Goal: Transaction & Acquisition: Purchase product/service

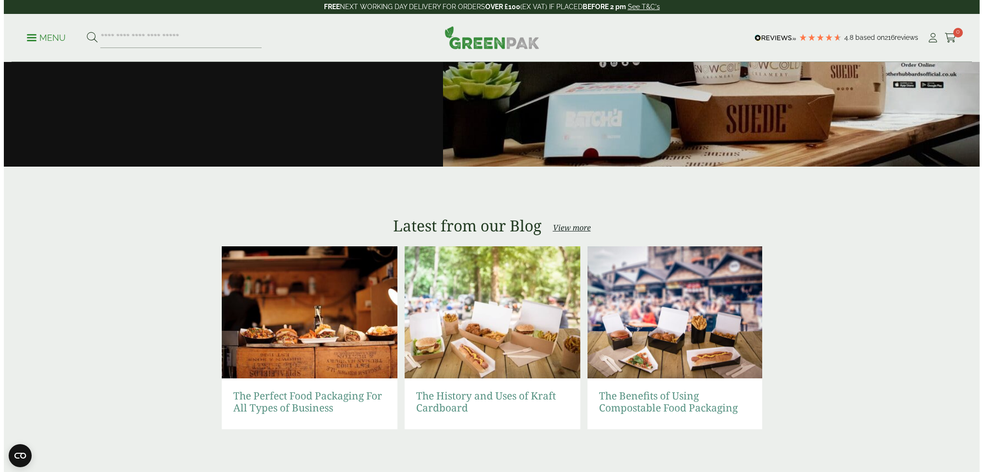
scroll to position [2132, 0]
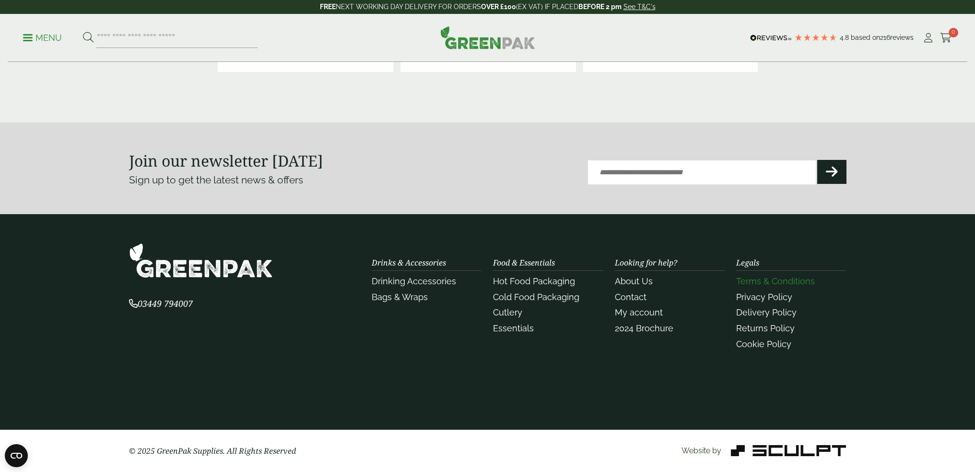
click at [764, 284] on link "Terms & Conditions" at bounding box center [775, 281] width 79 height 10
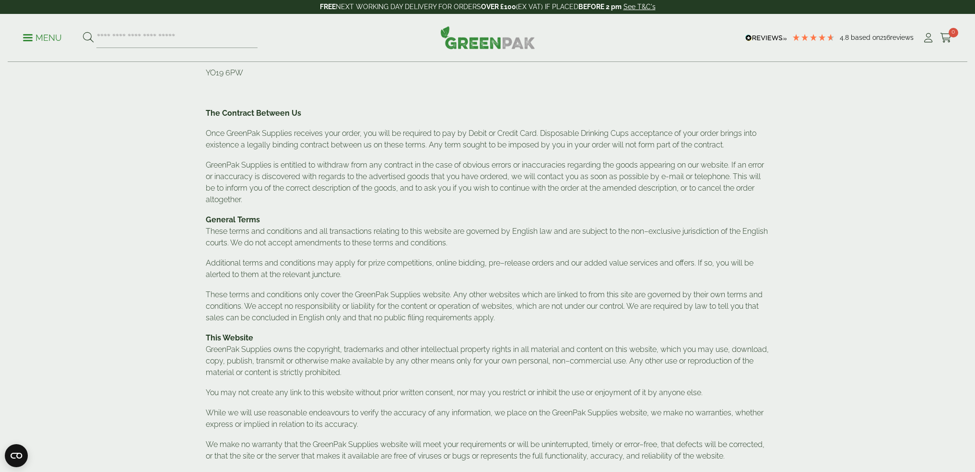
scroll to position [96, 0]
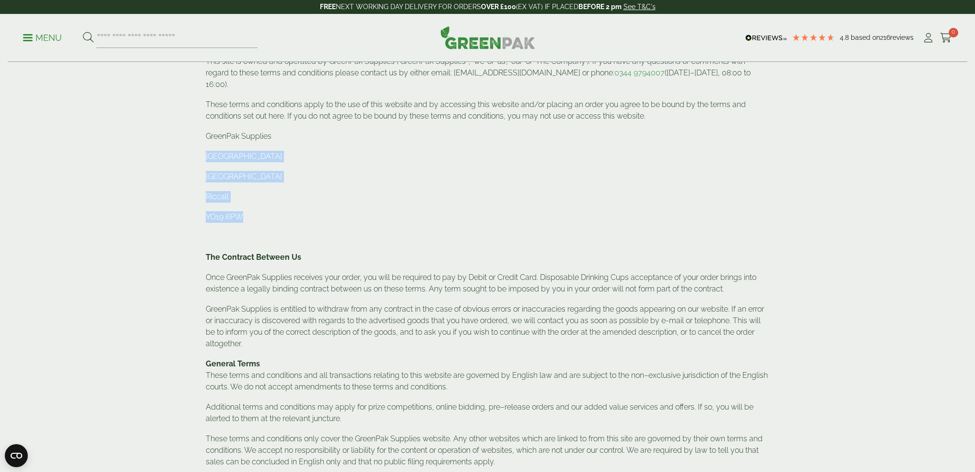
drag, startPoint x: 242, startPoint y: 199, endPoint x: 206, endPoint y: 137, distance: 71.6
click at [206, 137] on div "GreenPak Supplies recommends that you print out and keep a copy of these terms …" at bounding box center [488, 416] width 564 height 803
copy div "Pleasant View [STREET_ADDRESS]"
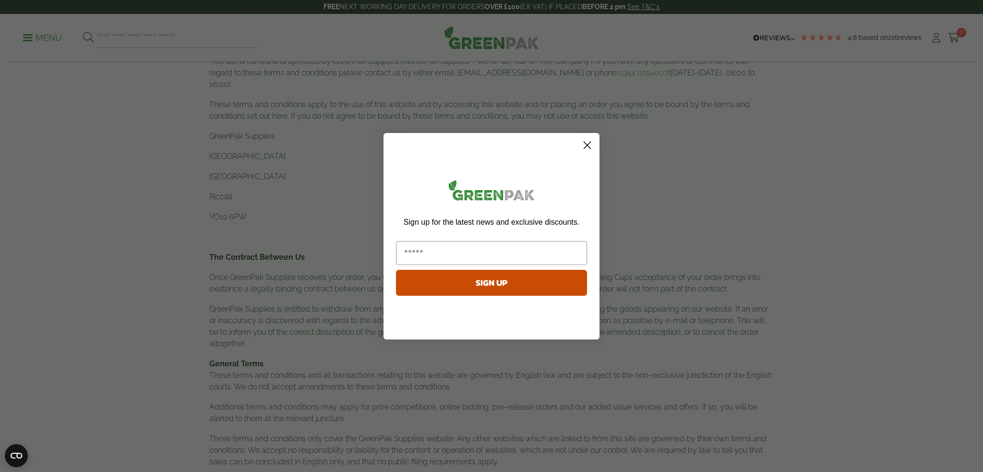
click at [590, 145] on circle "Close dialog" at bounding box center [587, 145] width 16 height 16
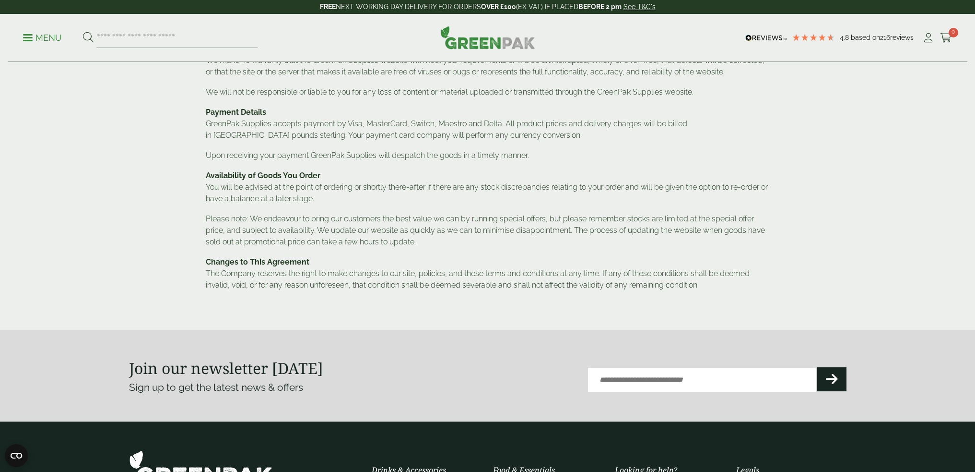
scroll to position [819, 0]
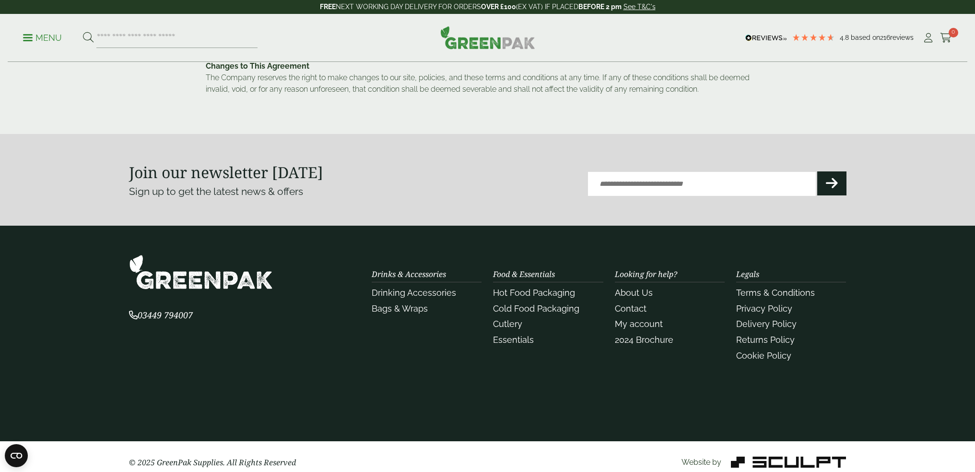
click at [766, 456] on img at bounding box center [788, 461] width 115 height 11
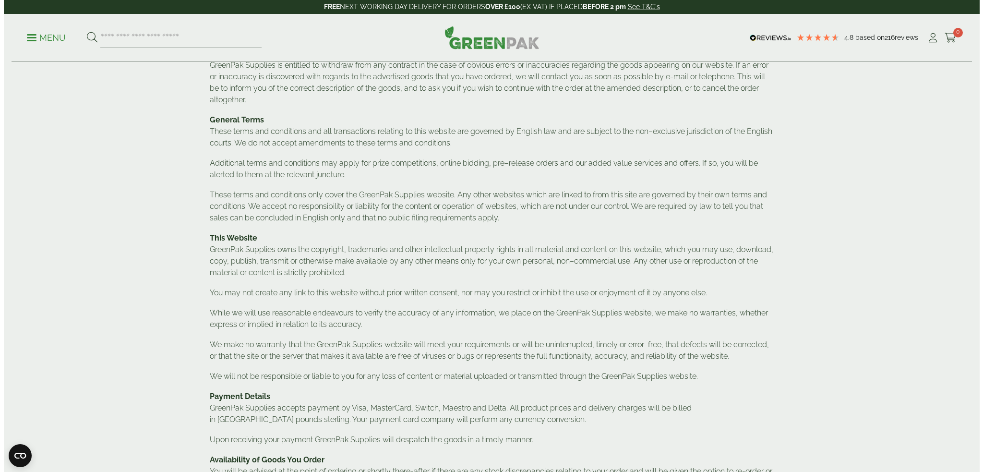
scroll to position [244, 0]
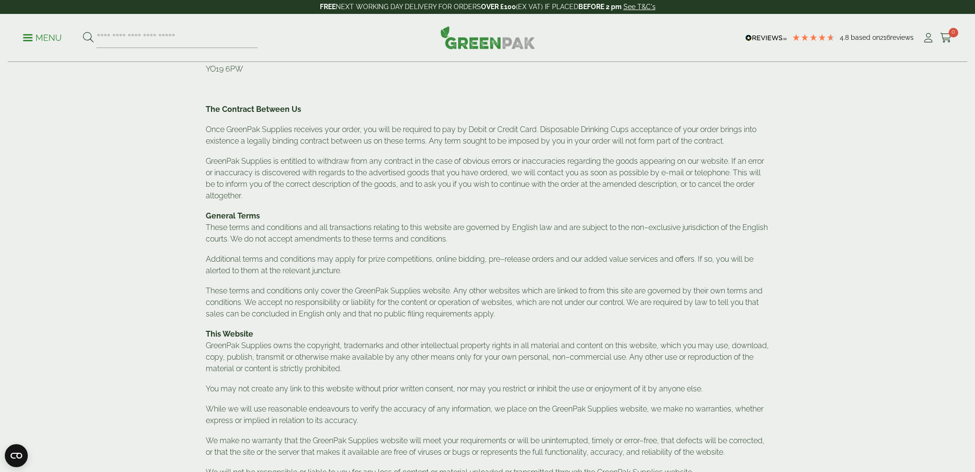
click at [35, 38] on p "Menu" at bounding box center [42, 38] width 39 height 12
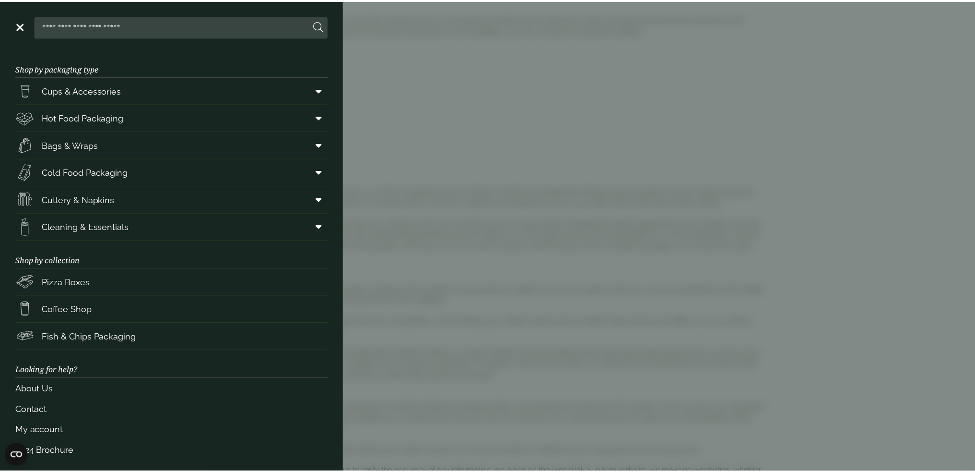
scroll to position [5, 0]
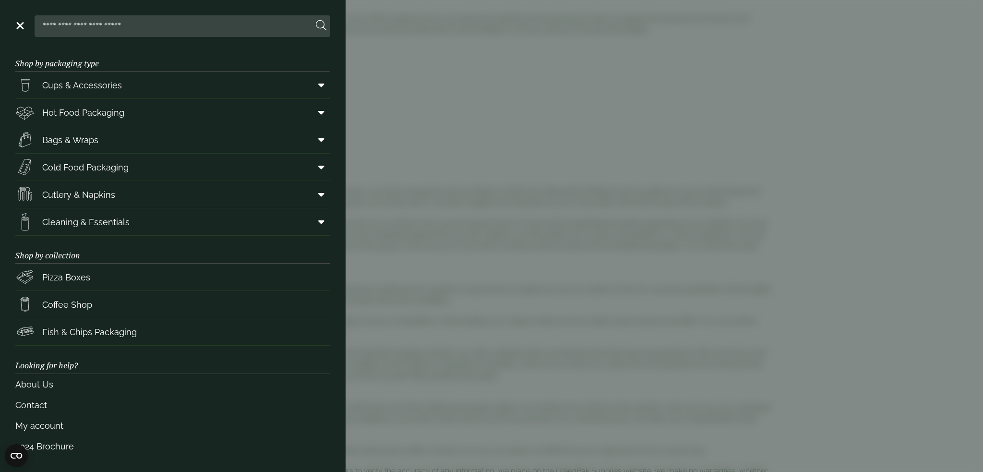
click at [475, 189] on aside "Close Shop by packaging type Cups & Accessories Hot Drink Paper Cups Smoothie C…" at bounding box center [491, 236] width 983 height 472
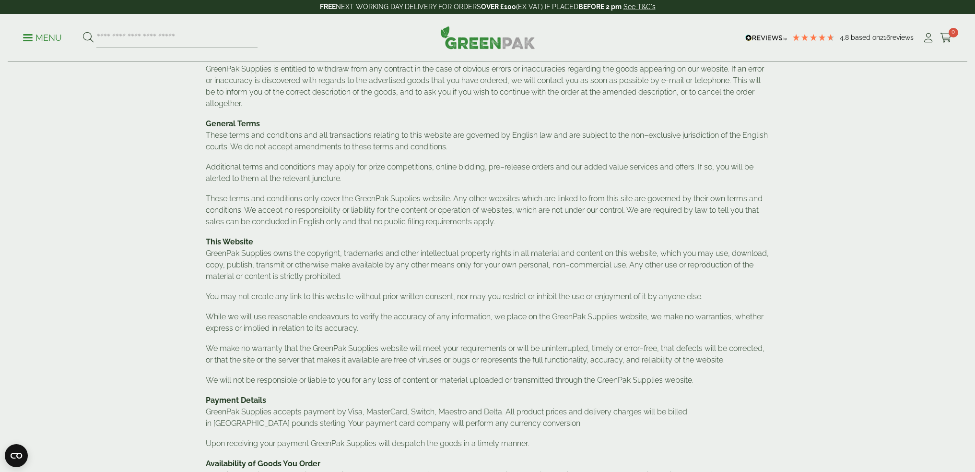
scroll to position [528, 0]
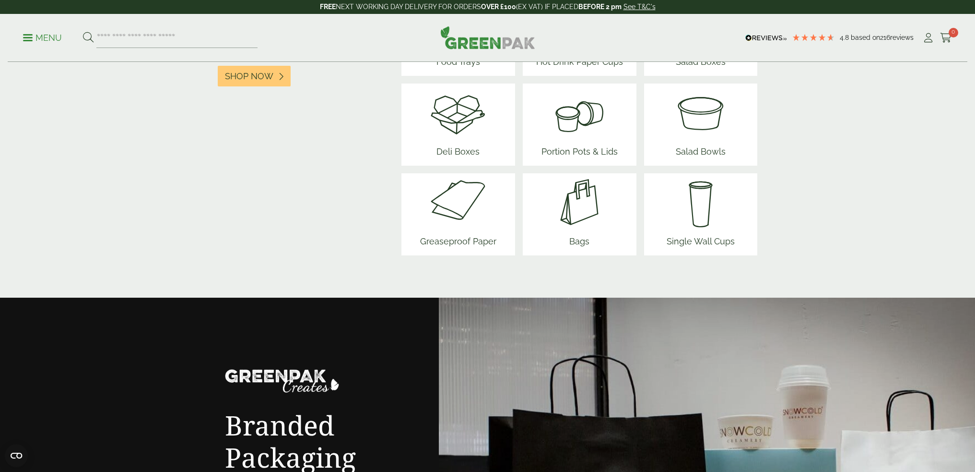
scroll to position [1247, 0]
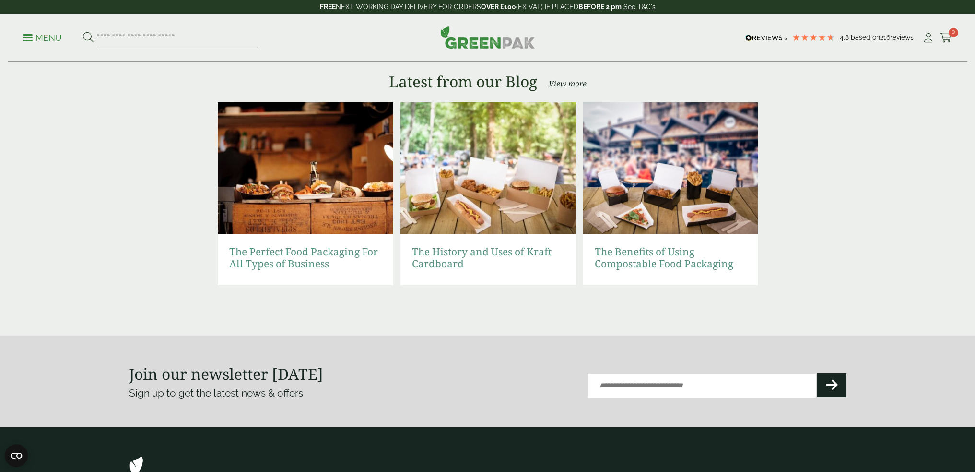
scroll to position [2063, 0]
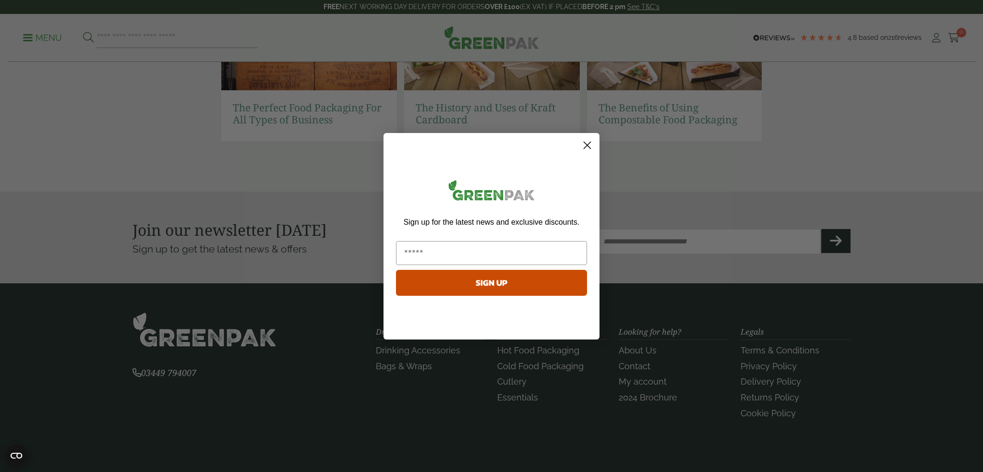
click at [589, 142] on circle "Close dialog" at bounding box center [587, 145] width 16 height 16
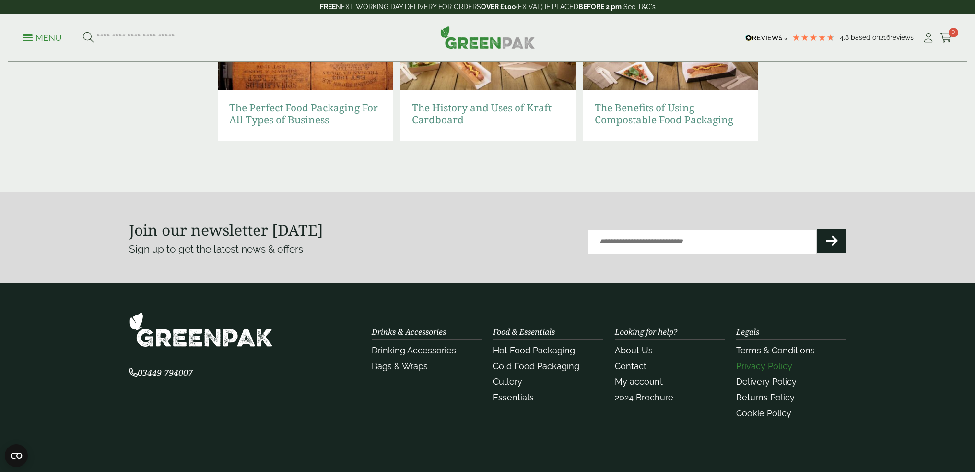
click at [772, 365] on link "Privacy Policy" at bounding box center [764, 366] width 56 height 10
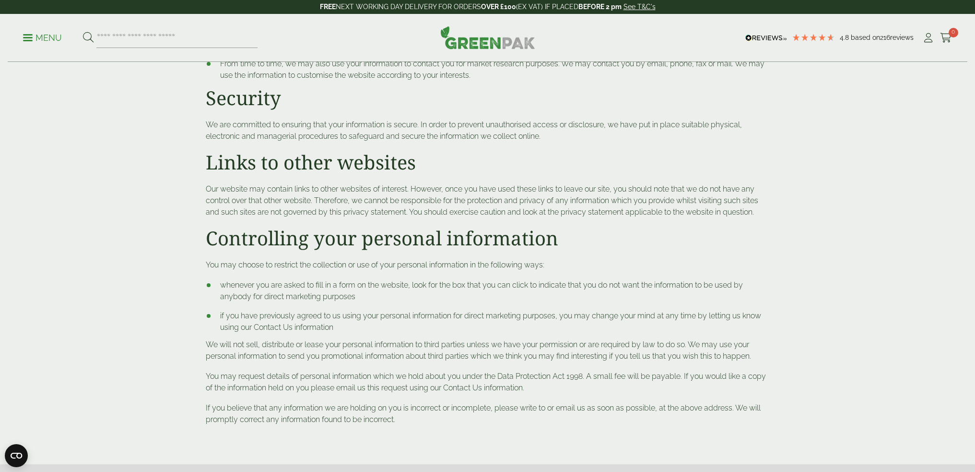
scroll to position [720, 0]
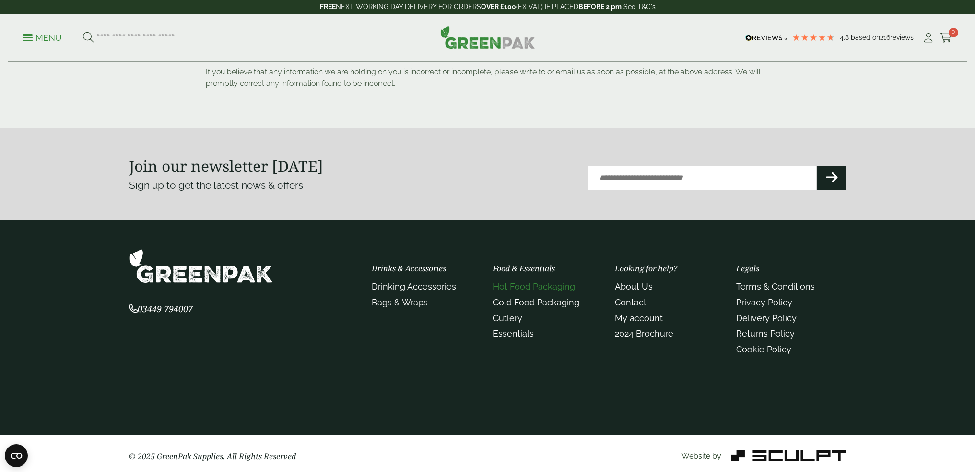
click at [523, 287] on link "Hot Food Packaging" at bounding box center [534, 286] width 82 height 10
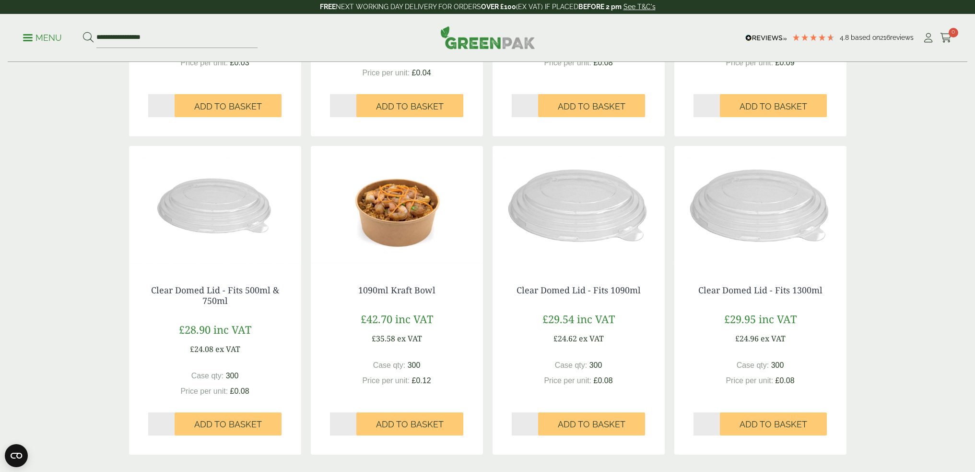
scroll to position [864, 0]
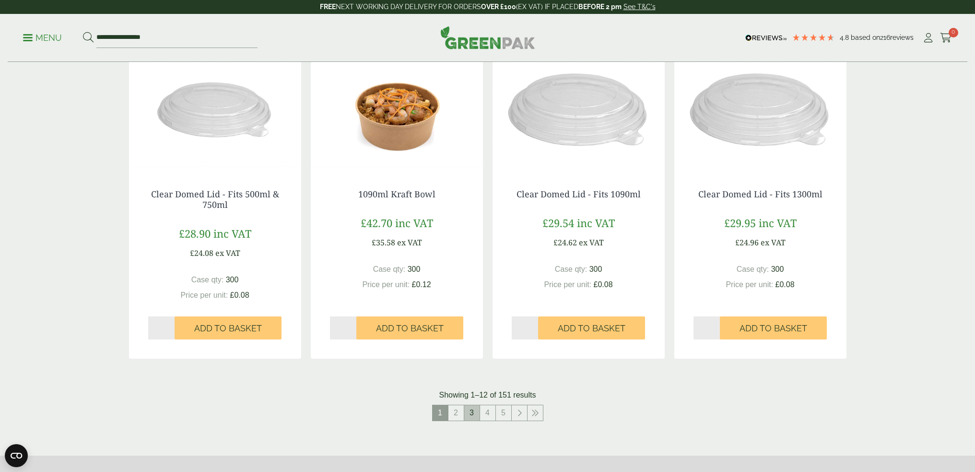
click at [471, 413] on link "3" at bounding box center [471, 412] width 15 height 15
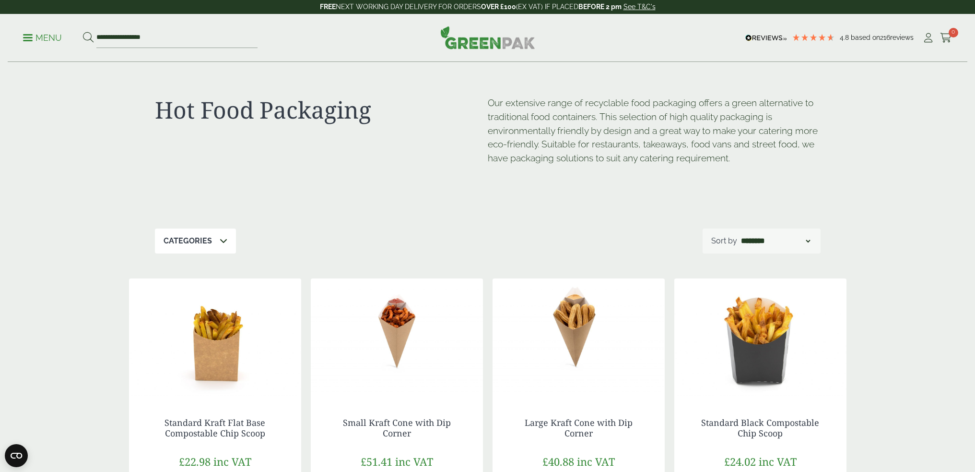
click at [483, 44] on img at bounding box center [487, 37] width 95 height 23
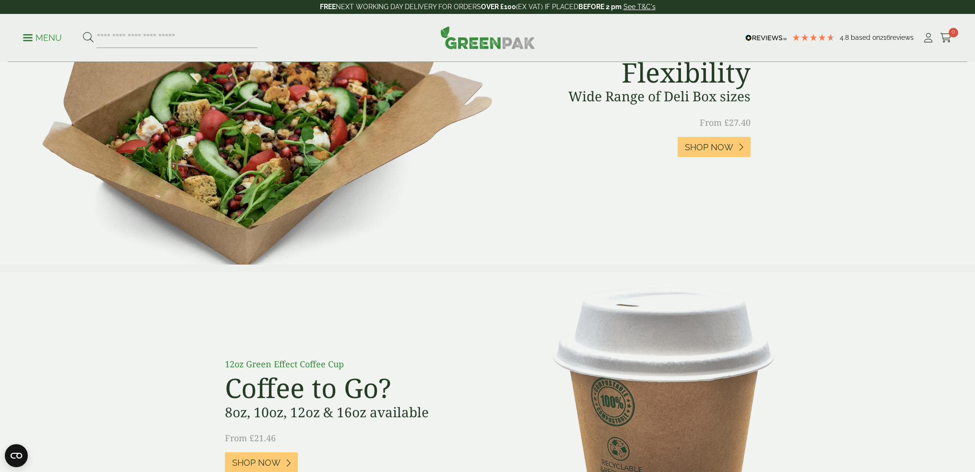
scroll to position [768, 0]
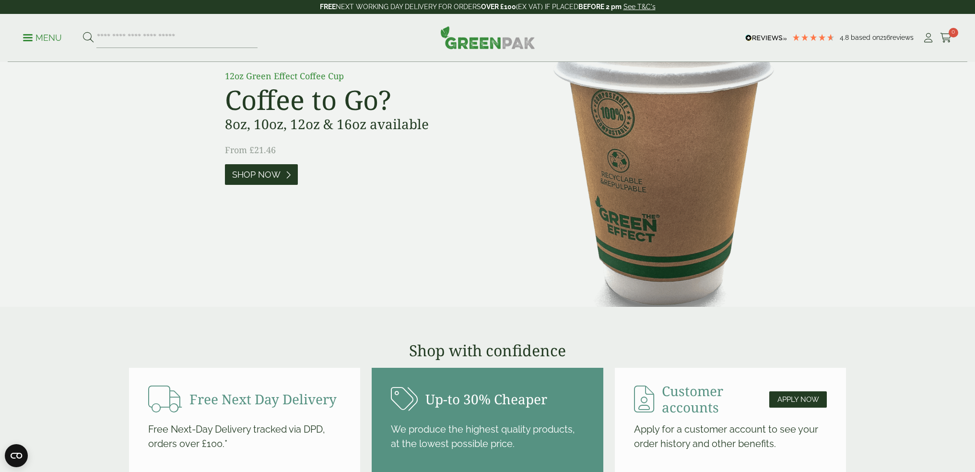
click at [265, 172] on span "Shop Now" at bounding box center [256, 174] width 48 height 11
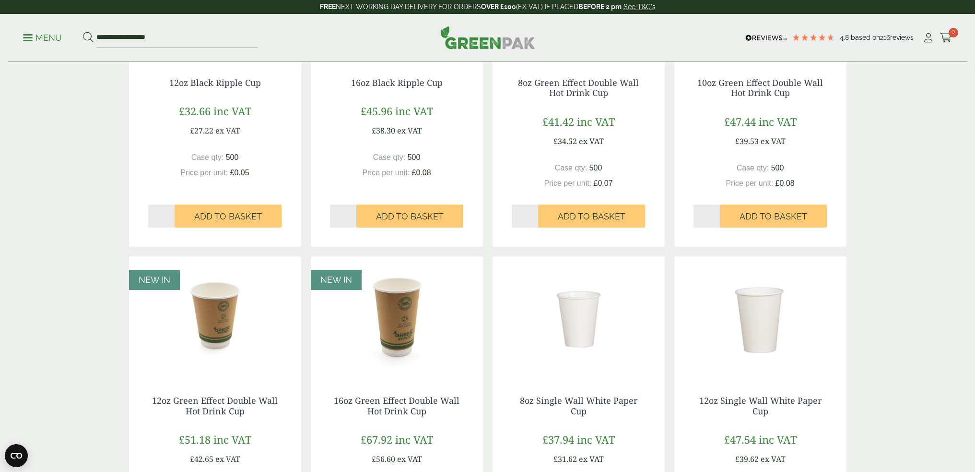
scroll to position [768, 0]
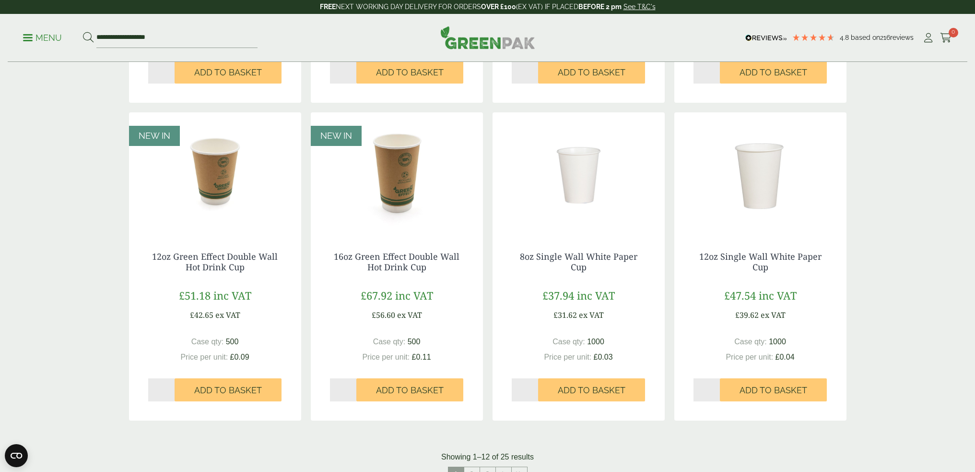
click at [405, 191] on img at bounding box center [397, 172] width 172 height 120
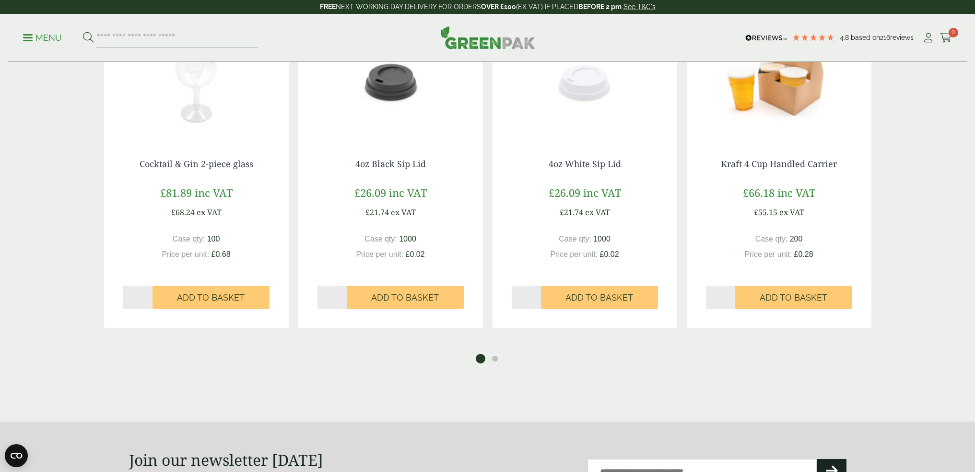
scroll to position [1258, 0]
